Goal: Communication & Community: Answer question/provide support

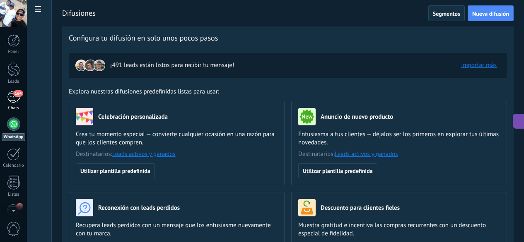
drag, startPoint x: 0, startPoint y: 0, endPoint x: 13, endPoint y: 96, distance: 97.3
click at [13, 96] on div "164" at bounding box center [13, 97] width 13 height 12
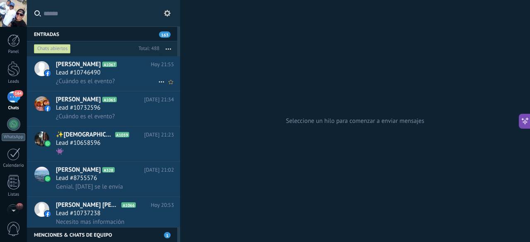
click at [100, 78] on span "¿Cuándo es el evento?" at bounding box center [85, 81] width 59 height 8
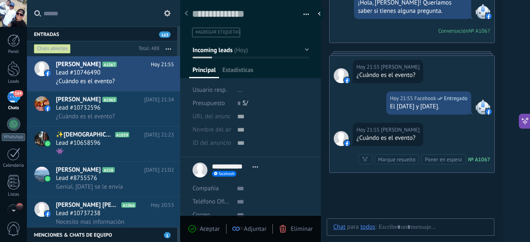
scroll to position [12, 0]
